Goal: Ask a question: Seek information or help from site administrators or community

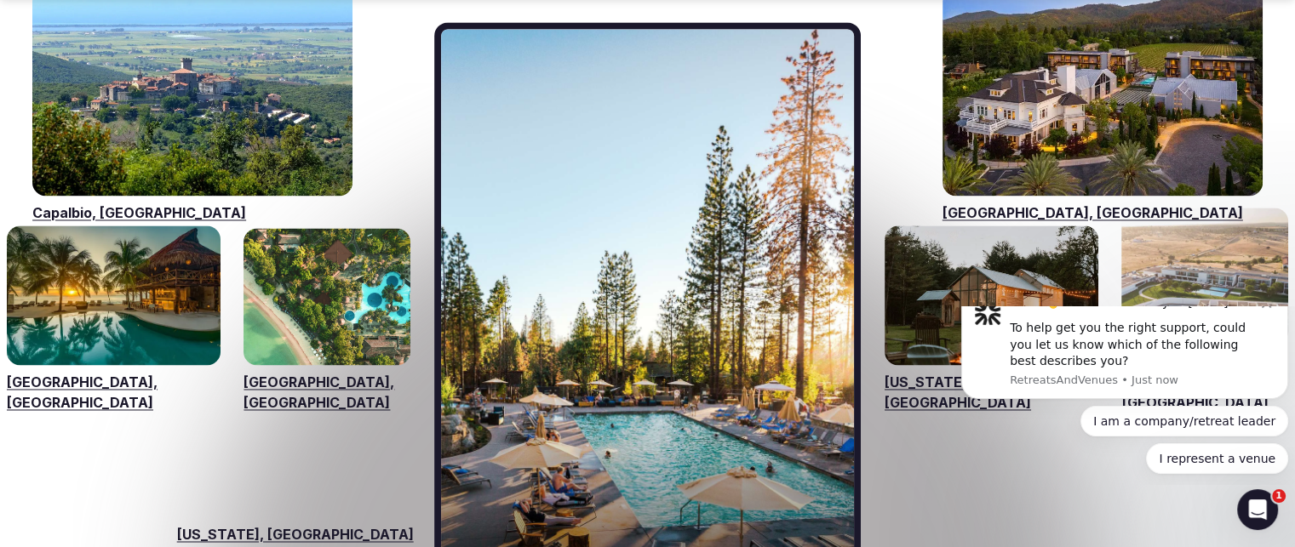
scroll to position [2673, 0]
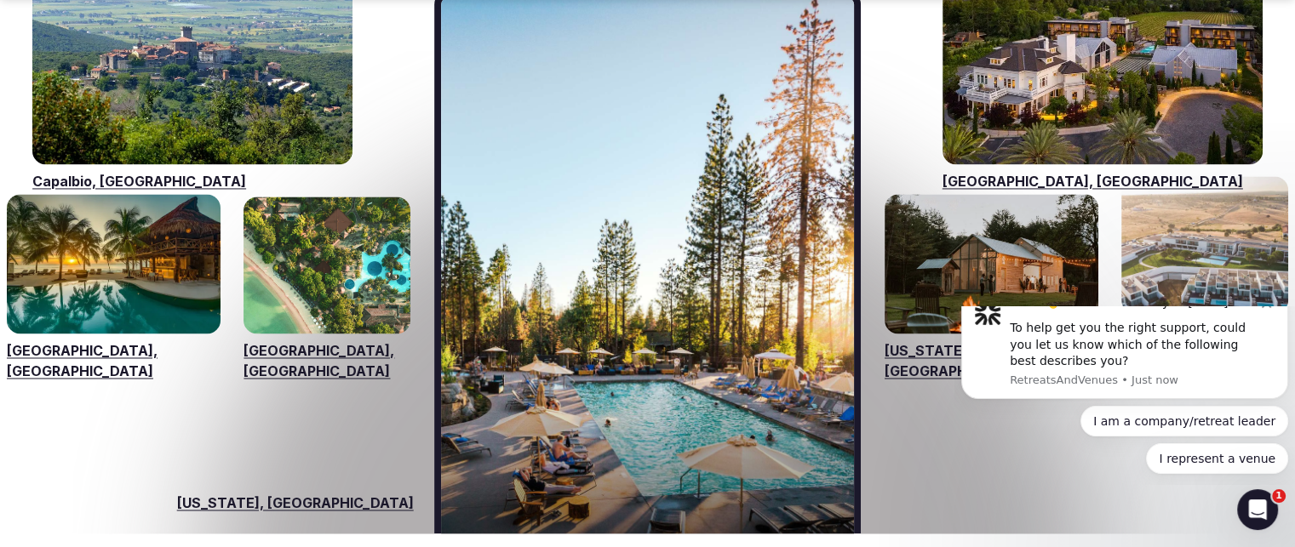
click at [1090, 437] on button "I am a company/retreat leader" at bounding box center [1184, 421] width 208 height 31
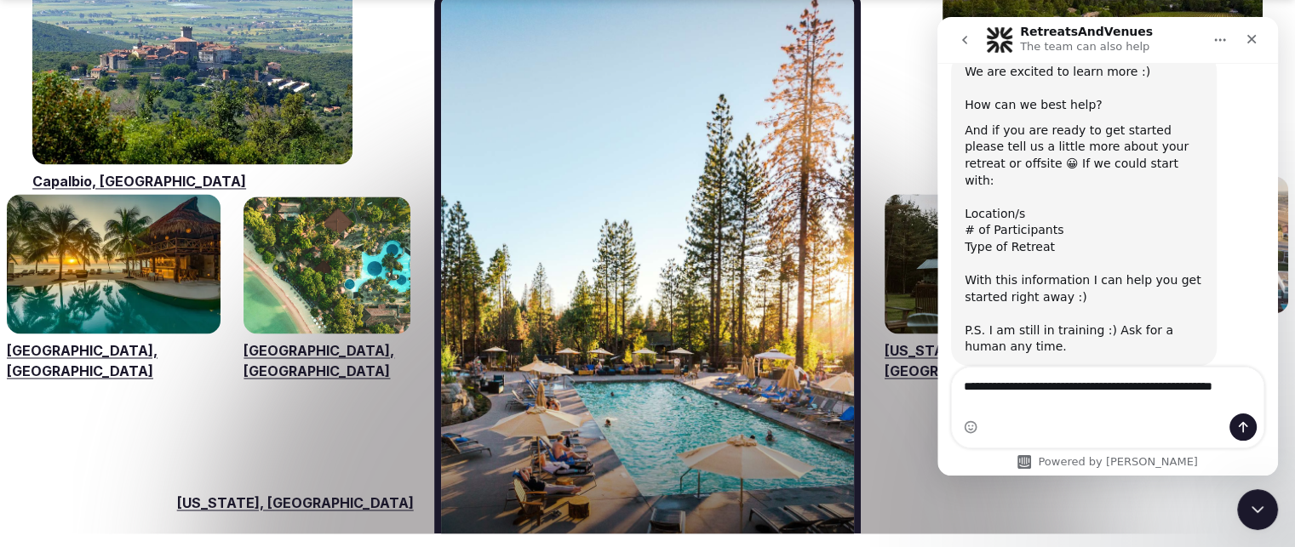
scroll to position [238, 0]
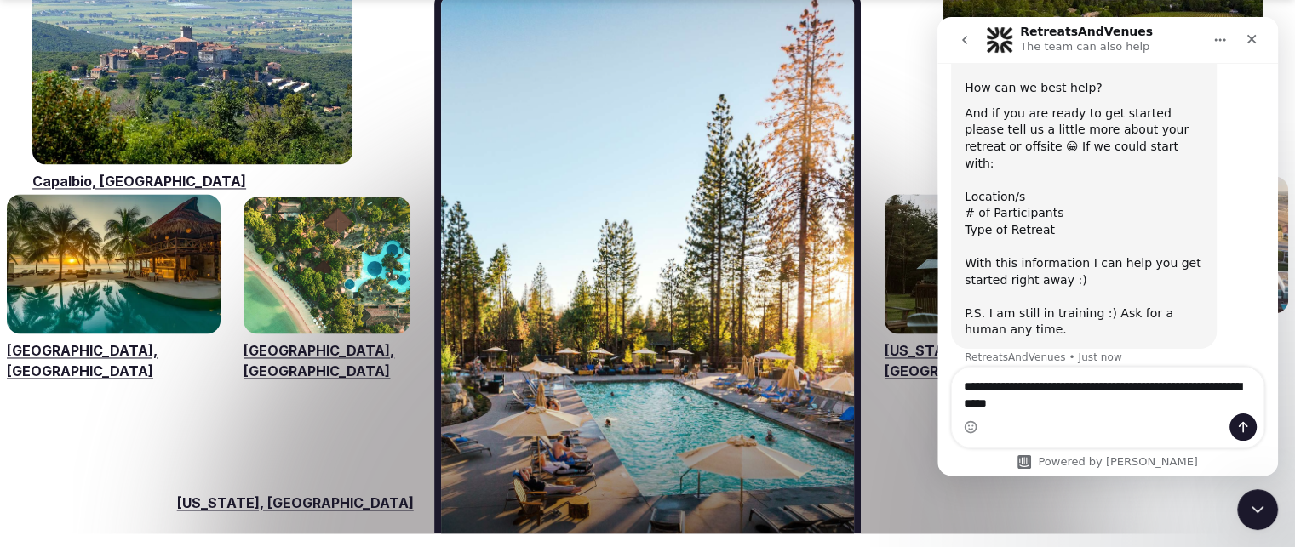
type textarea "**********"
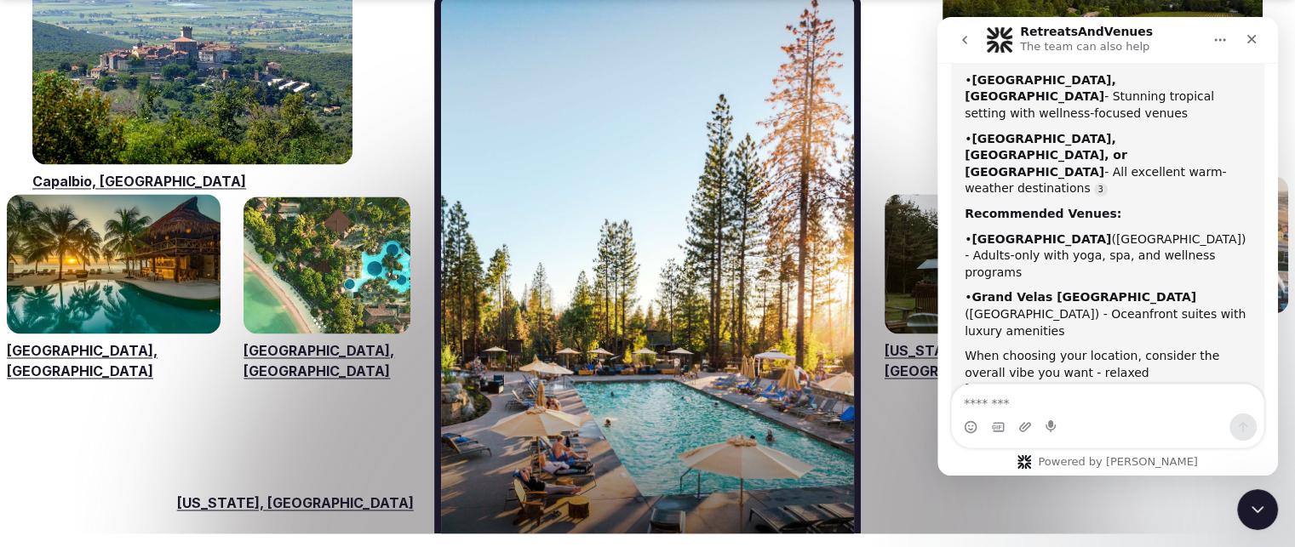
scroll to position [824, 0]
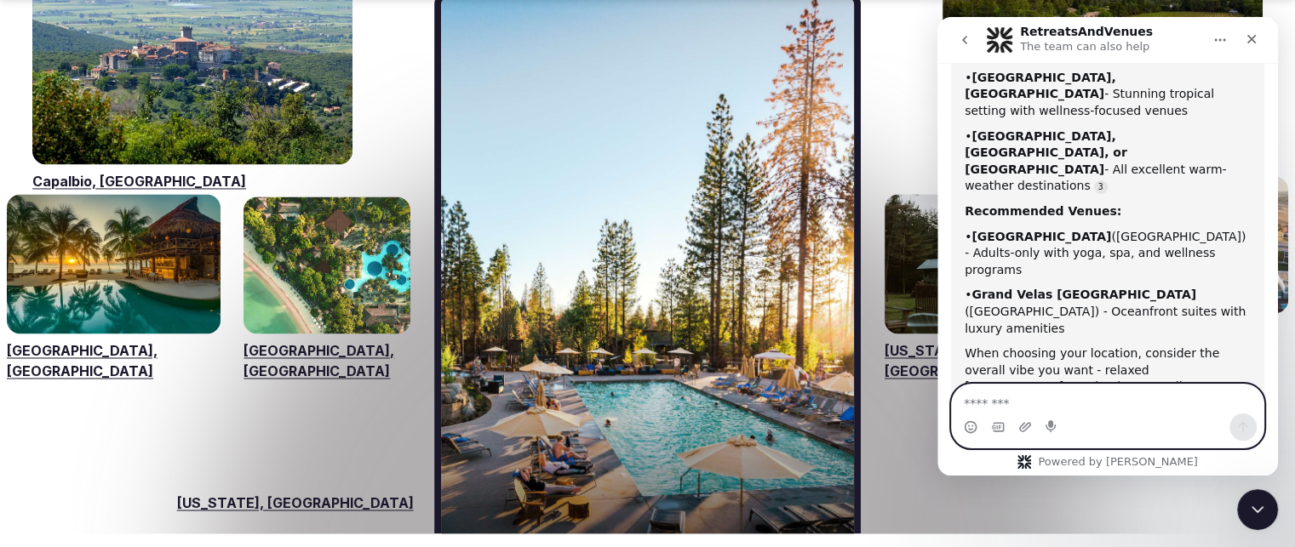
click at [1128, 404] on textarea "Message…" at bounding box center [1108, 399] width 312 height 29
type textarea "**********"
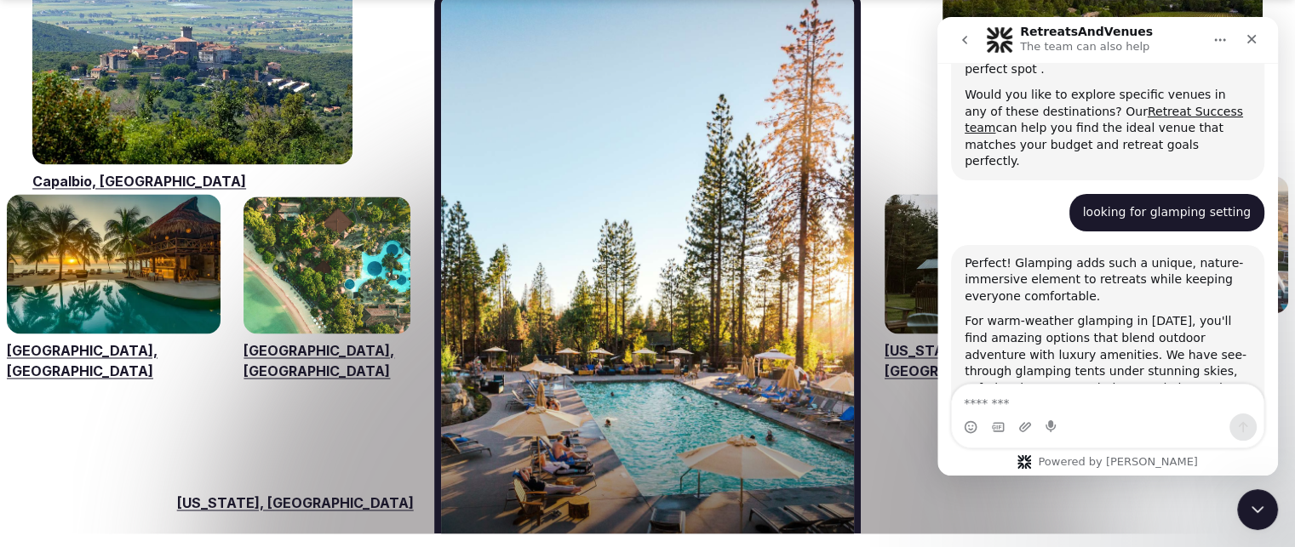
scroll to position [1279, 0]
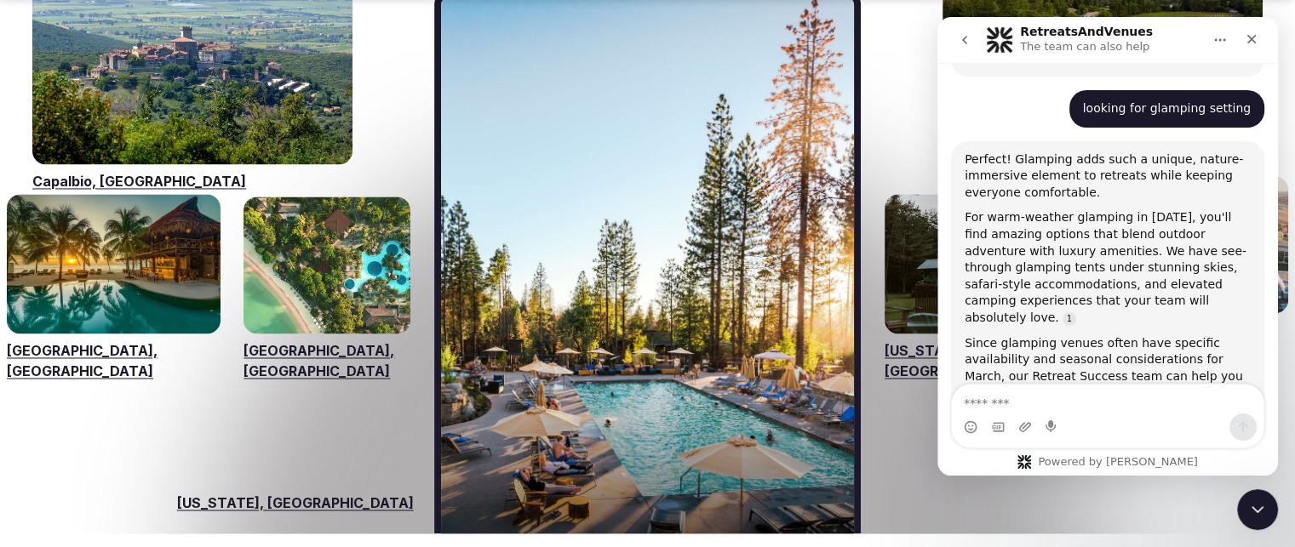
click at [1186, 495] on link "Let our team help you find the ideal venue" at bounding box center [1098, 510] width 267 height 31
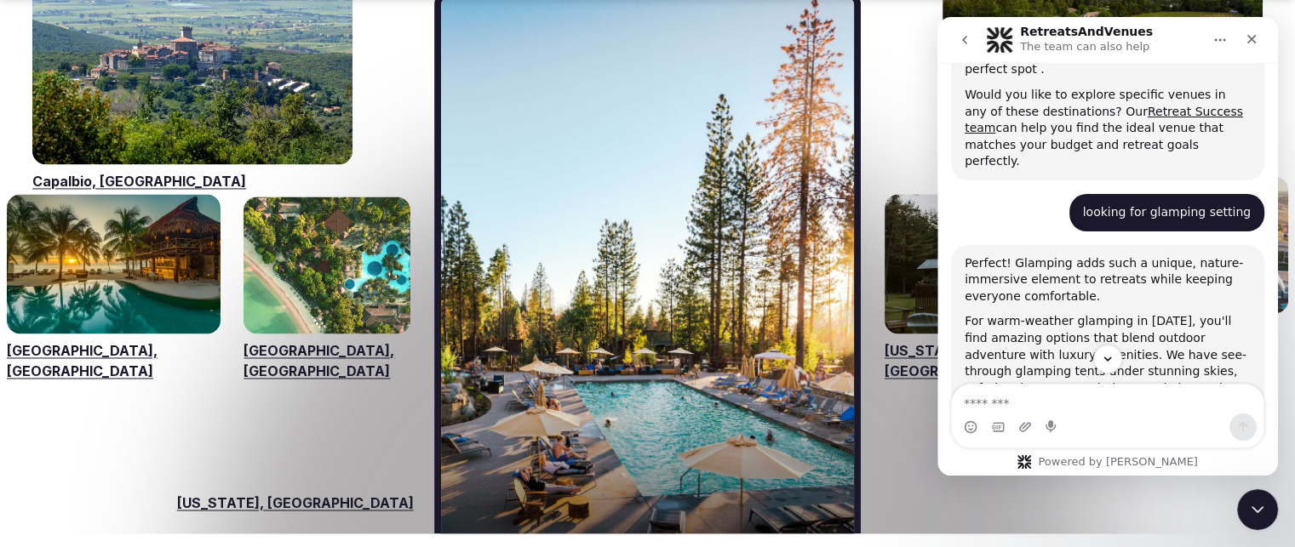
click at [1251, 37] on icon "Close" at bounding box center [1252, 39] width 14 height 14
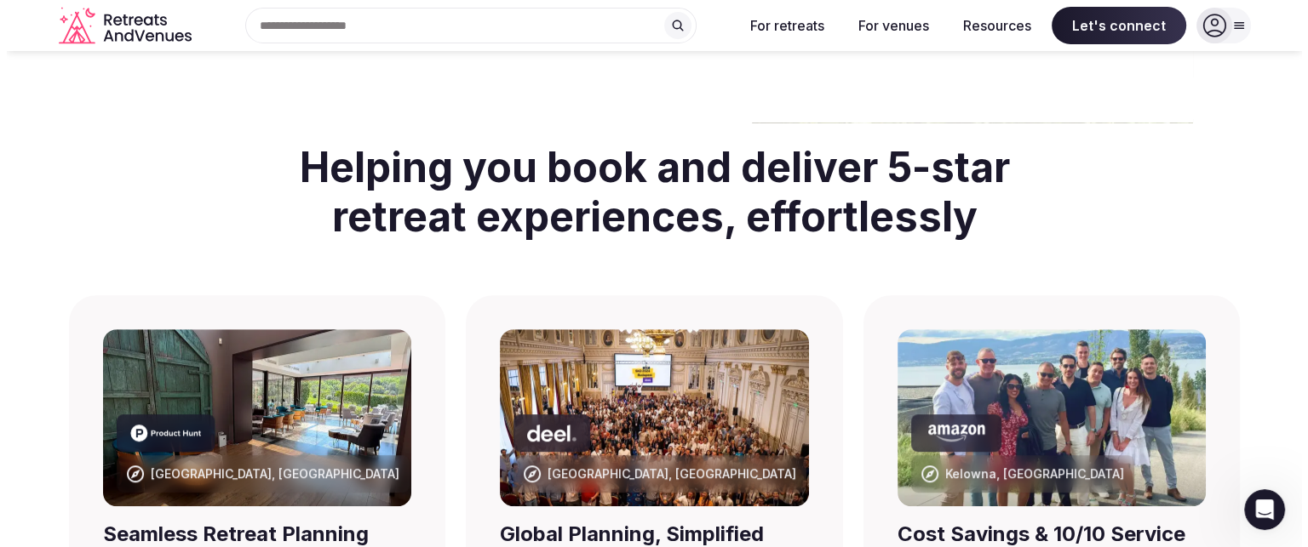
scroll to position [0, 0]
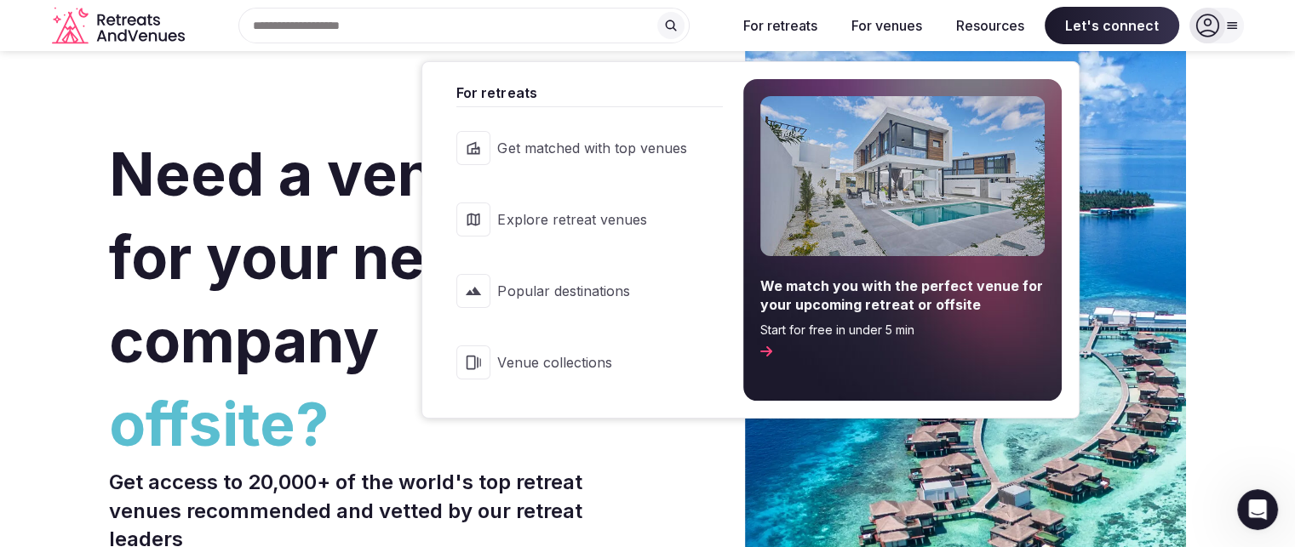
click at [603, 217] on span "Explore retreat venues" at bounding box center [591, 219] width 189 height 19
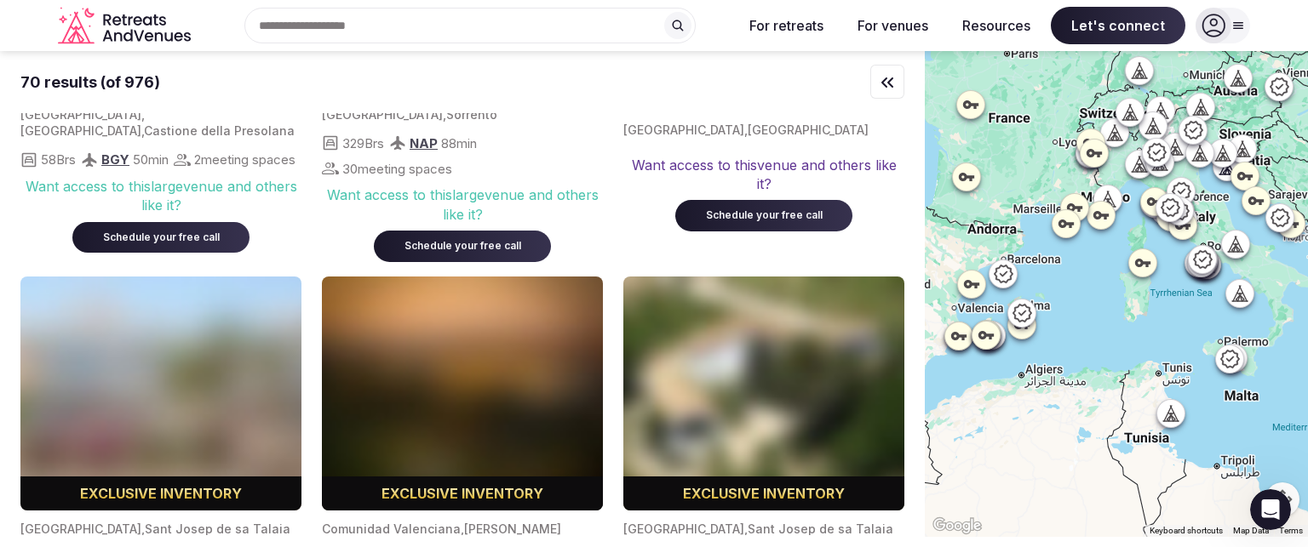
scroll to position [7329, 0]
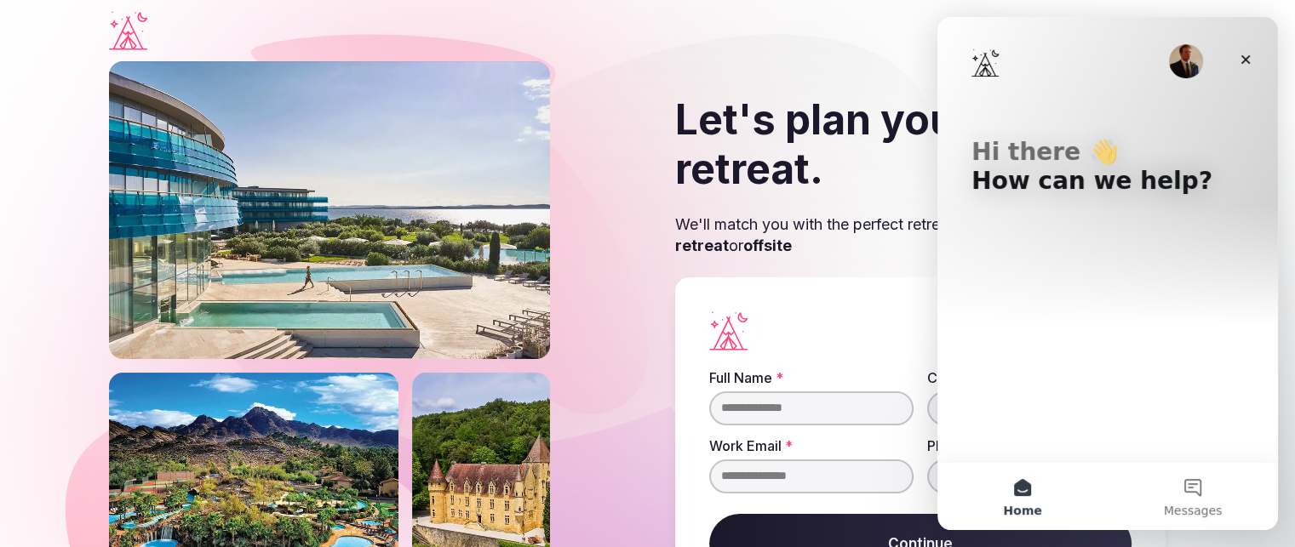
click at [1251, 60] on icon "Close" at bounding box center [1246, 60] width 14 height 14
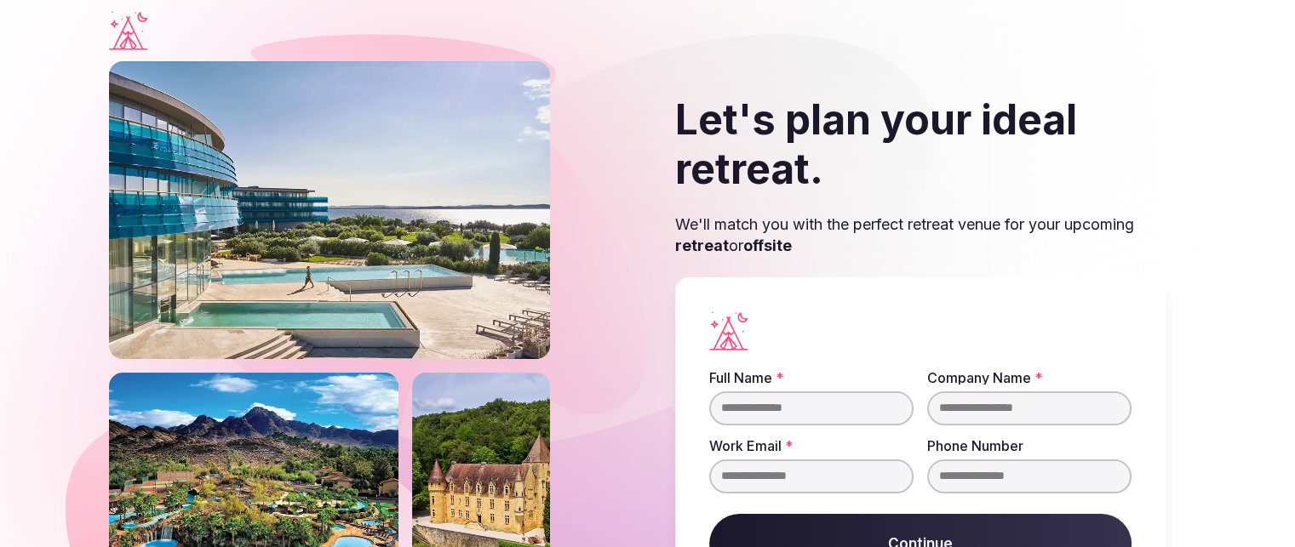
scroll to position [140, 0]
